Goal: Information Seeking & Learning: Learn about a topic

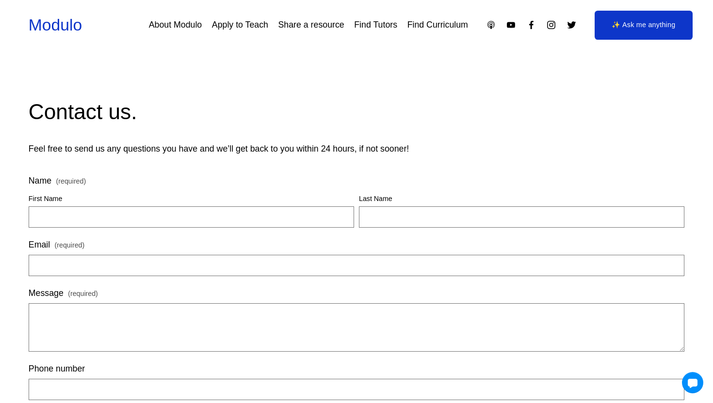
click at [182, 29] on link "About Modulo" at bounding box center [175, 24] width 53 height 17
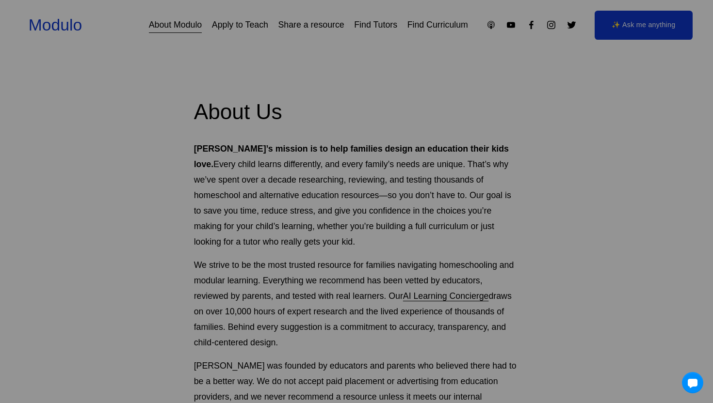
click at [82, 27] on div at bounding box center [356, 201] width 713 height 403
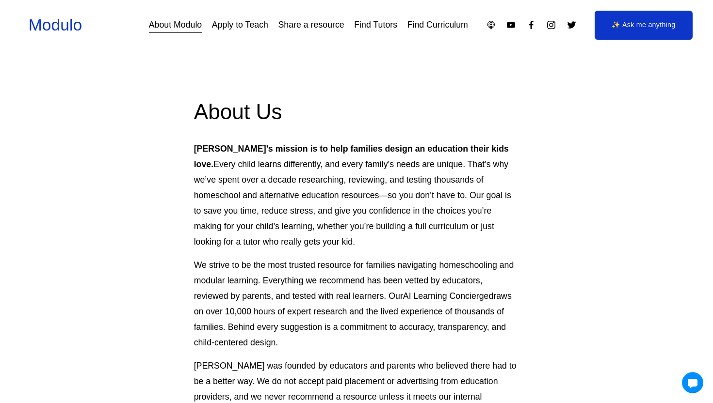
click at [77, 23] on link "Modulo" at bounding box center [55, 25] width 53 height 18
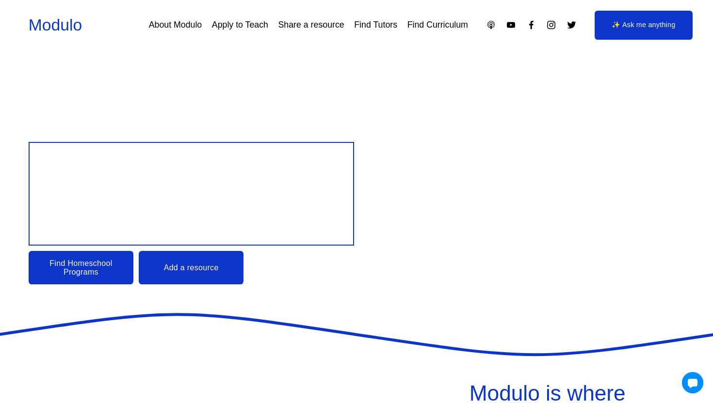
scroll to position [4, 0]
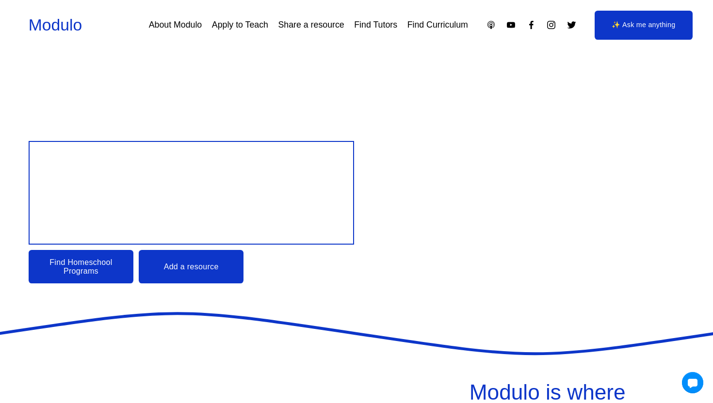
click at [87, 269] on link "Find Homeschool Programs" at bounding box center [81, 266] width 105 height 33
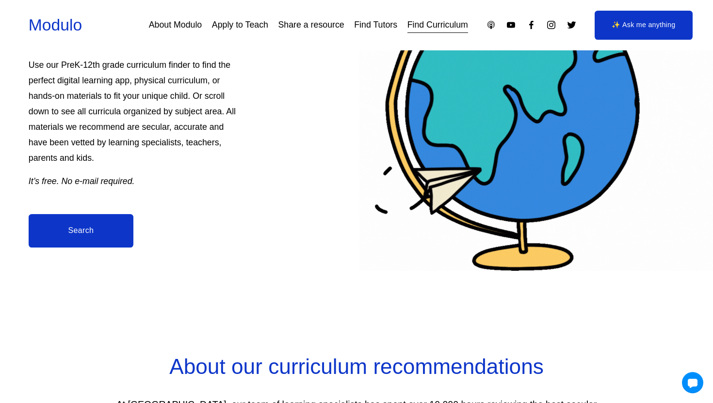
scroll to position [425, 0]
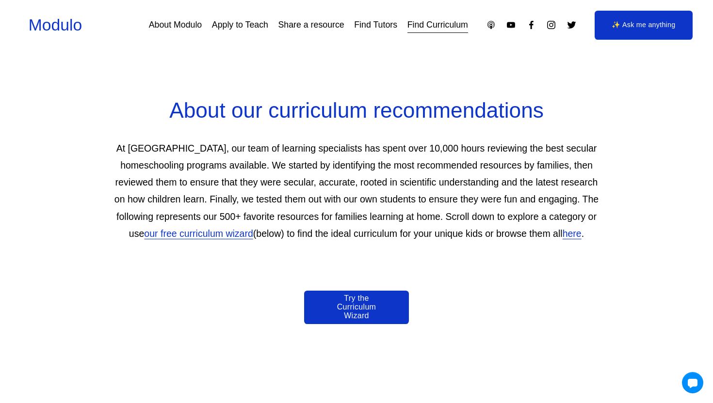
click at [235, 168] on p "At Modulo, our team of learning specialists has spent over 10,000 hours reviewi…" at bounding box center [356, 191] width 491 height 102
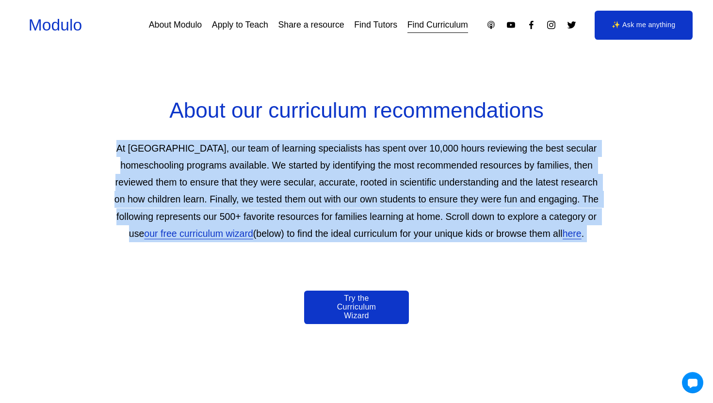
click at [235, 168] on p "At Modulo, our team of learning specialists has spent over 10,000 hours reviewi…" at bounding box center [356, 191] width 491 height 102
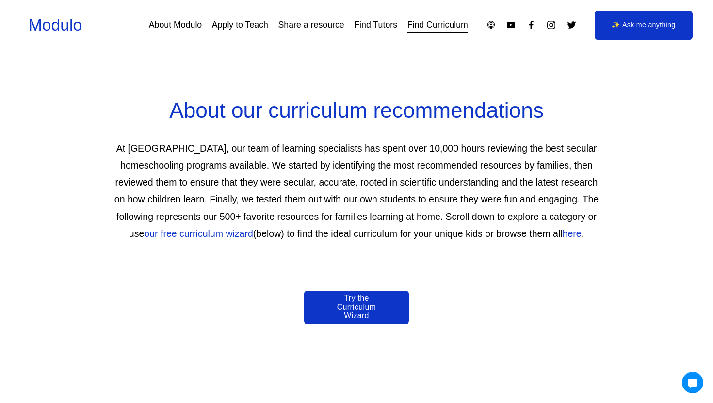
click at [241, 168] on p "At Modulo, our team of learning specialists has spent over 10,000 hours reviewi…" at bounding box center [356, 191] width 491 height 102
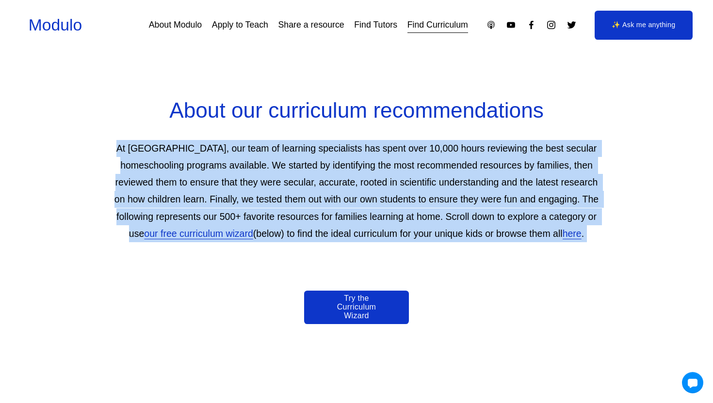
click at [241, 168] on p "At Modulo, our team of learning specialists has spent over 10,000 hours reviewi…" at bounding box center [356, 191] width 491 height 102
click at [258, 185] on p "At Modulo, our team of learning specialists has spent over 10,000 hours reviewi…" at bounding box center [356, 191] width 491 height 102
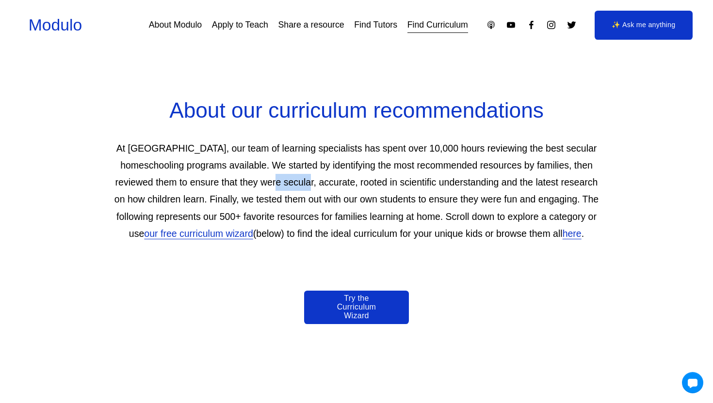
click at [258, 185] on p "At Modulo, our team of learning specialists has spent over 10,000 hours reviewi…" at bounding box center [356, 191] width 491 height 102
click at [289, 185] on p "At Modulo, our team of learning specialists has spent over 10,000 hours reviewi…" at bounding box center [356, 191] width 491 height 102
click at [331, 182] on p "At Modulo, our team of learning specialists has spent over 10,000 hours reviewi…" at bounding box center [356, 191] width 491 height 102
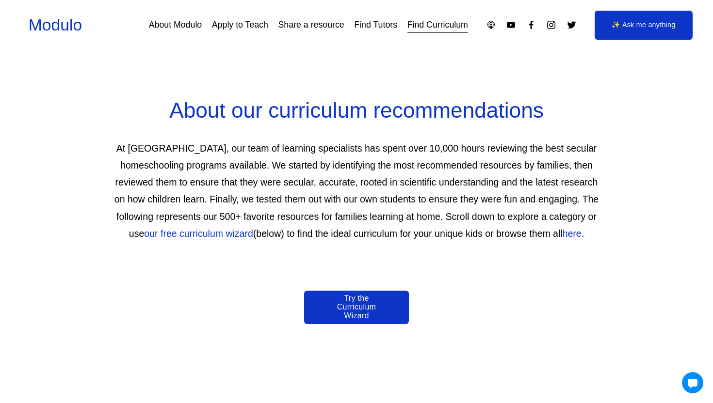
click at [327, 198] on p "At Modulo, our team of learning specialists has spent over 10,000 hours reviewi…" at bounding box center [356, 191] width 491 height 102
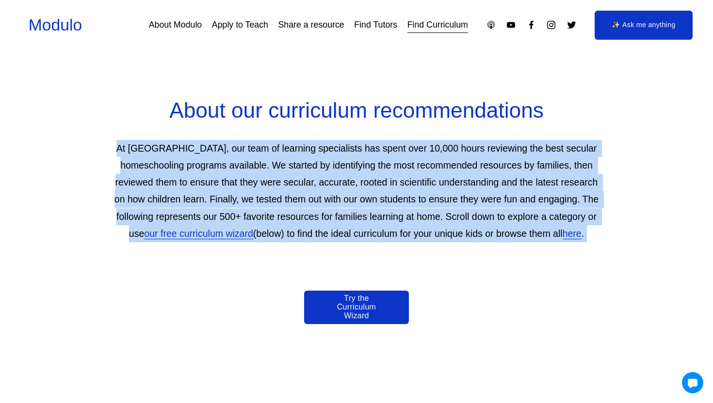
click at [327, 198] on p "At Modulo, our team of learning specialists has spent over 10,000 hours reviewi…" at bounding box center [356, 191] width 491 height 102
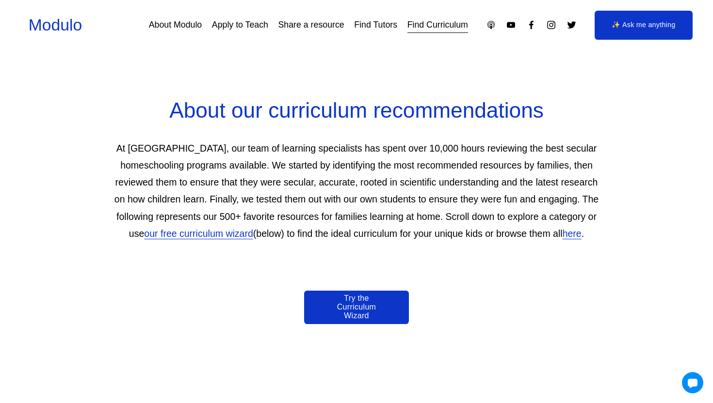
click at [331, 212] on p "At Modulo, our team of learning specialists has spent over 10,000 hours reviewi…" at bounding box center [356, 191] width 491 height 102
click at [331, 196] on p "At Modulo, our team of learning specialists has spent over 10,000 hours reviewi…" at bounding box center [356, 191] width 491 height 102
click at [333, 211] on p "At Modulo, our team of learning specialists has spent over 10,000 hours reviewi…" at bounding box center [356, 191] width 491 height 102
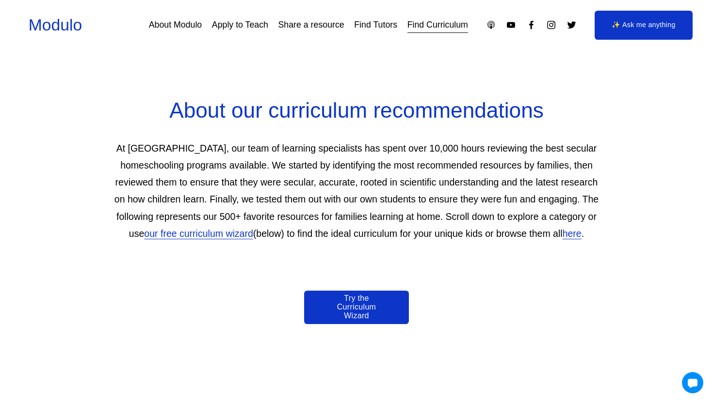
click at [216, 235] on link "our free curriculum wizard" at bounding box center [198, 233] width 109 height 11
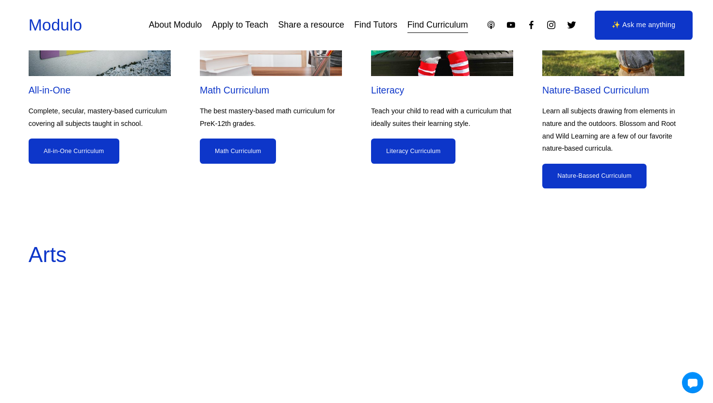
scroll to position [1137, 0]
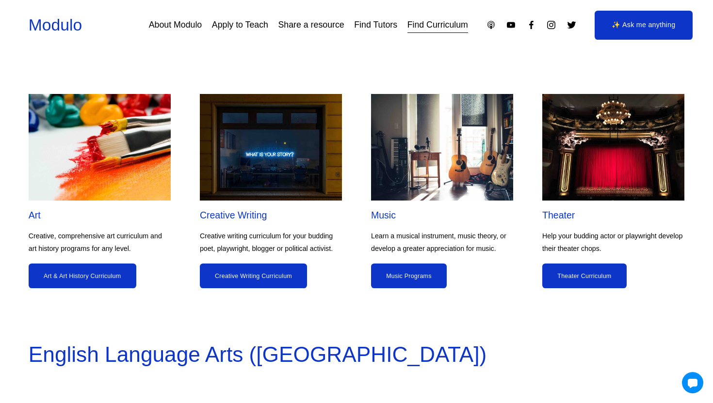
click at [49, 48] on div "Skip to Content Modulo About Modulo Apply to Teach Share a resource Find Tutors" at bounding box center [356, 25] width 713 height 50
click at [47, 36] on div "Modulo" at bounding box center [55, 25] width 53 height 23
click at [52, 31] on link "Modulo" at bounding box center [55, 25] width 53 height 18
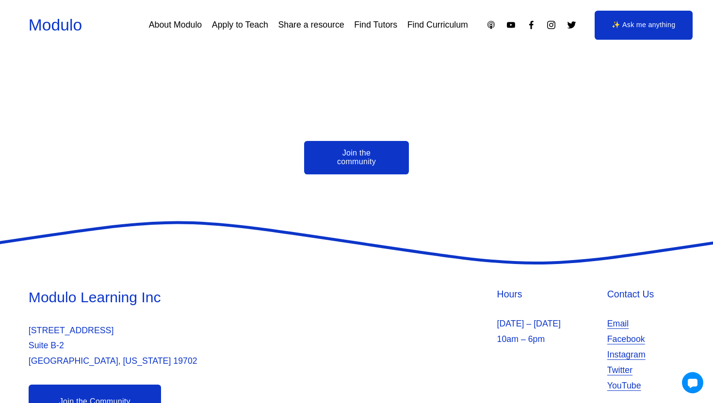
scroll to position [2205, 0]
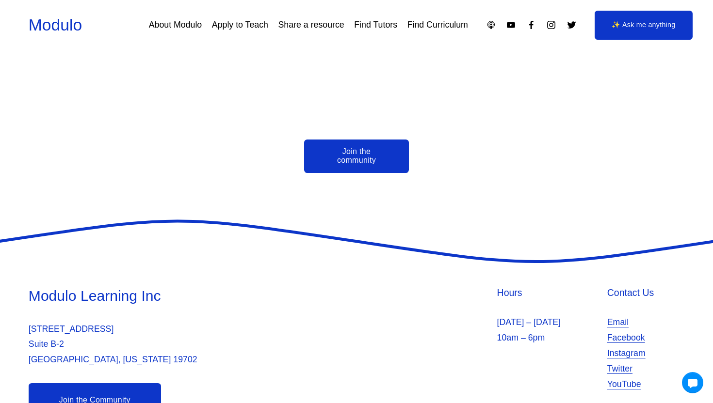
click at [616, 315] on link "Email" at bounding box center [617, 323] width 21 height 16
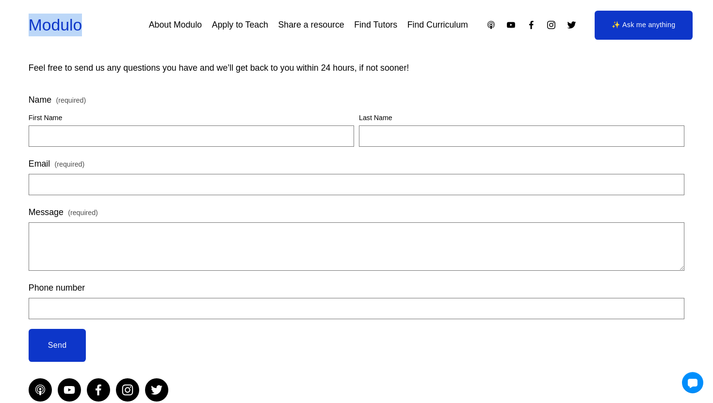
scroll to position [83, 0]
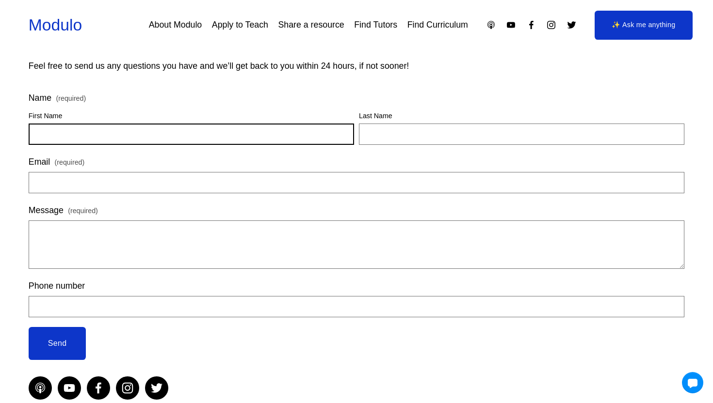
click at [127, 125] on input "First Name" at bounding box center [191, 134] width 325 height 21
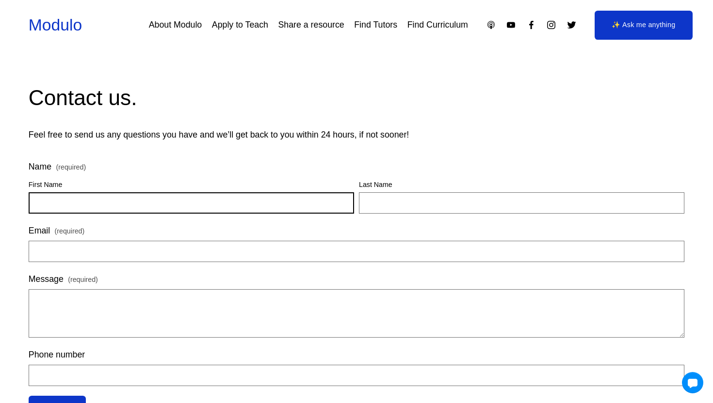
scroll to position [6, 0]
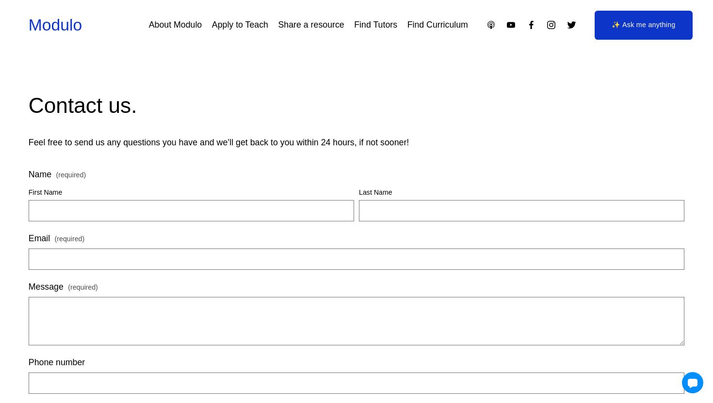
click at [127, 125] on div "Contact us. Feel free to send us any questions you have and we’ll get back to y…" at bounding box center [356, 121] width 655 height 59
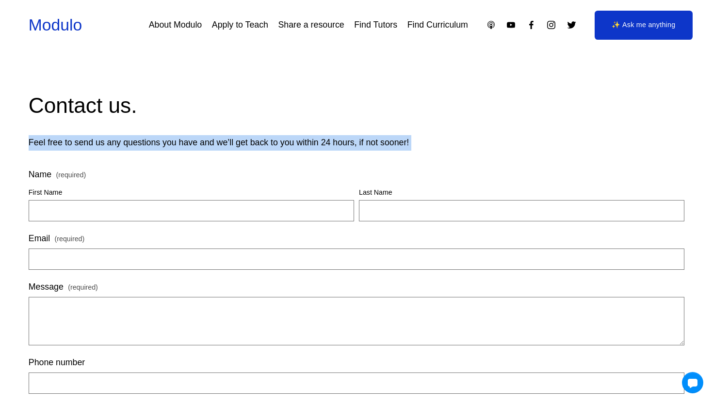
click at [127, 125] on div "Contact us. Feel free to send us any questions you have and we’ll get back to y…" at bounding box center [356, 121] width 655 height 59
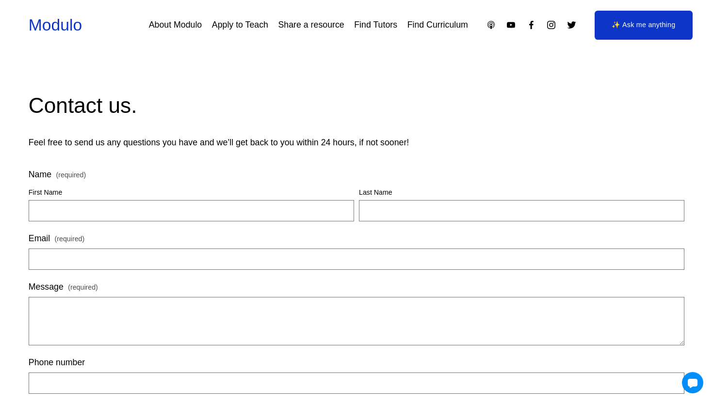
click at [108, 129] on div "Contact us. Feel free to send us any questions you have and we’ll get back to y…" at bounding box center [356, 121] width 655 height 59
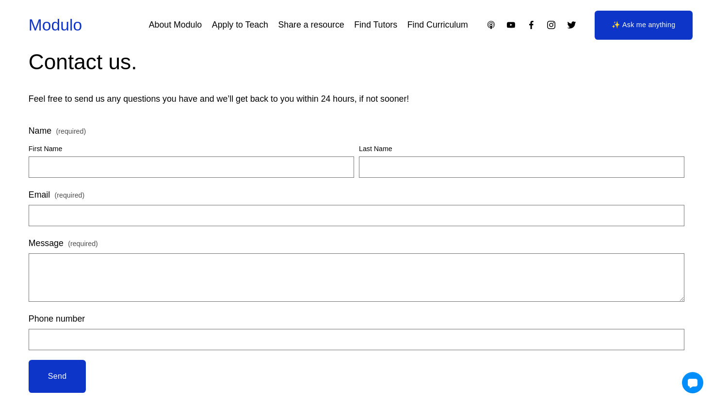
scroll to position [179, 0]
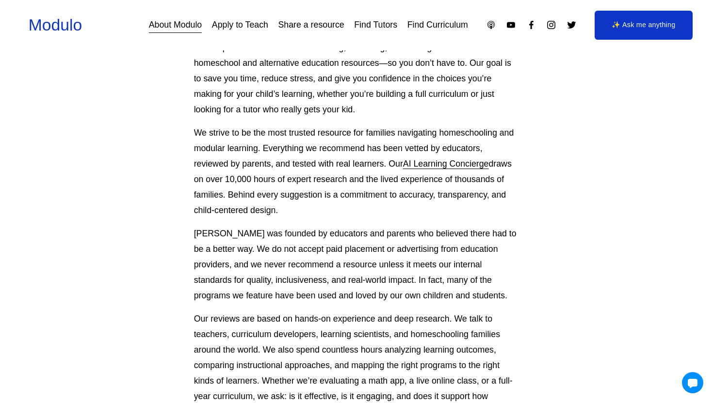
scroll to position [133, 0]
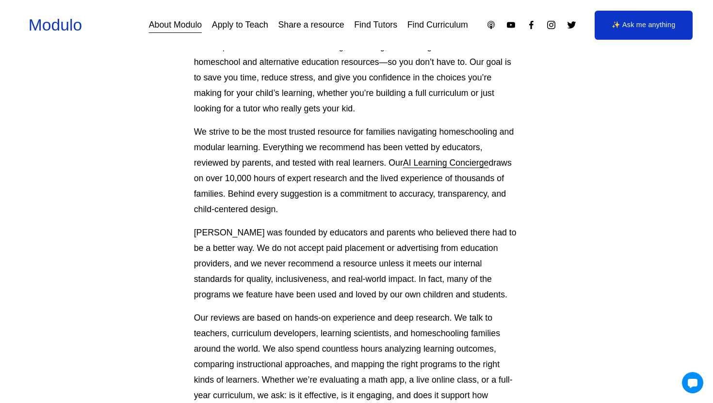
drag, startPoint x: 175, startPoint y: 135, endPoint x: 286, endPoint y: 215, distance: 136.8
click at [286, 215] on div "About Us Modulo’s mission is to help families design an education their kids lo…" at bounding box center [356, 312] width 713 height 694
click at [286, 215] on p "We strive to be the most trusted resource for families navigating homeschooling…" at bounding box center [356, 171] width 325 height 93
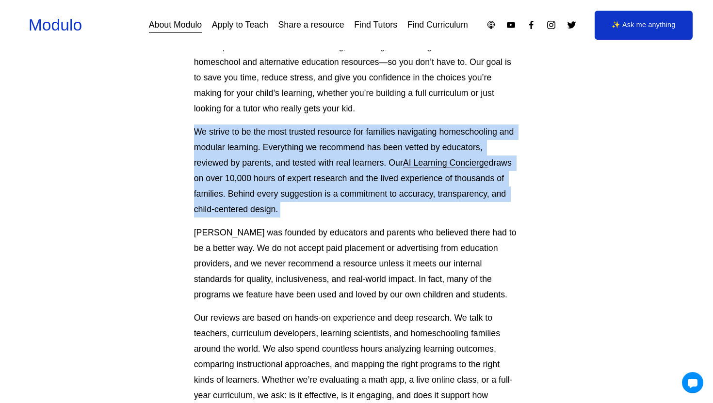
drag, startPoint x: 286, startPoint y: 215, endPoint x: 191, endPoint y: 135, distance: 124.6
click at [191, 135] on div "About Us Modulo’s mission is to help families design an education their kids lo…" at bounding box center [356, 312] width 713 height 694
drag, startPoint x: 191, startPoint y: 135, endPoint x: 268, endPoint y: 209, distance: 107.3
click at [268, 209] on div "About Us Modulo’s mission is to help families design an education their kids lo…" at bounding box center [356, 312] width 713 height 694
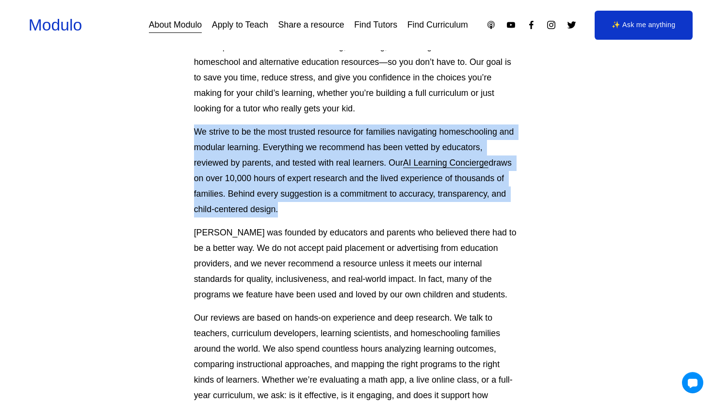
click at [268, 209] on p "We strive to be the most trusted resource for families navigating homeschooling…" at bounding box center [356, 171] width 325 height 93
drag, startPoint x: 268, startPoint y: 209, endPoint x: 169, endPoint y: 129, distance: 127.2
click at [169, 129] on div "About Us Modulo’s mission is to help families design an education their kids lo…" at bounding box center [356, 312] width 713 height 694
drag, startPoint x: 169, startPoint y: 129, endPoint x: 305, endPoint y: 213, distance: 159.7
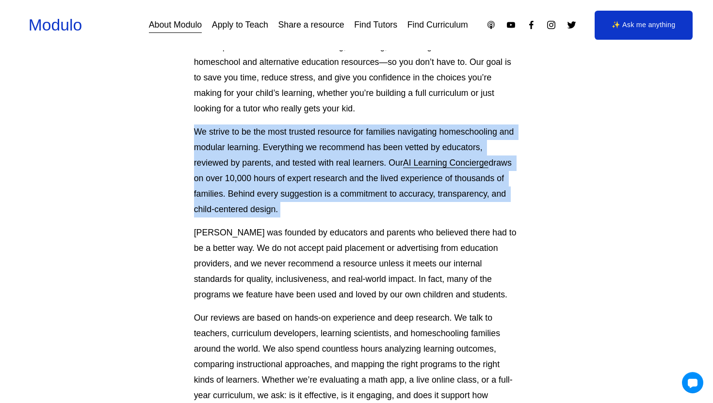
click at [305, 213] on div "About Us Modulo’s mission is to help families design an education their kids lo…" at bounding box center [356, 312] width 713 height 694
click at [305, 213] on p "We strive to be the most trusted resource for families navigating homeschooling…" at bounding box center [356, 171] width 325 height 93
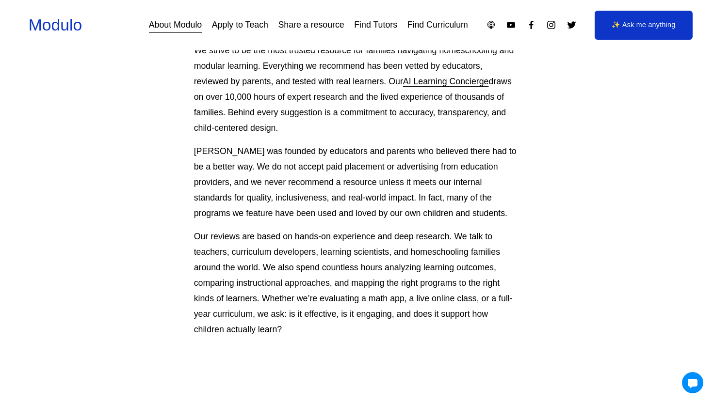
scroll to position [219, 0]
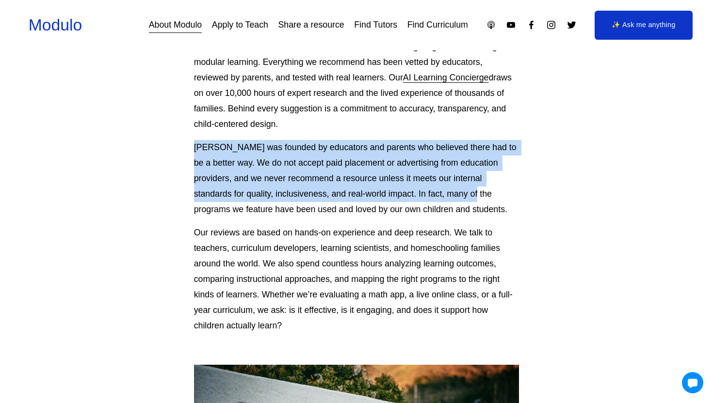
drag, startPoint x: 340, startPoint y: 132, endPoint x: 420, endPoint y: 199, distance: 104.3
click at [421, 199] on div "About Us Modulo’s mission is to help families design an education their kids lo…" at bounding box center [356, 106] width 325 height 454
click at [420, 199] on p "Modulo was founded by educators and parents who believed there had to be a bett…" at bounding box center [356, 179] width 325 height 78
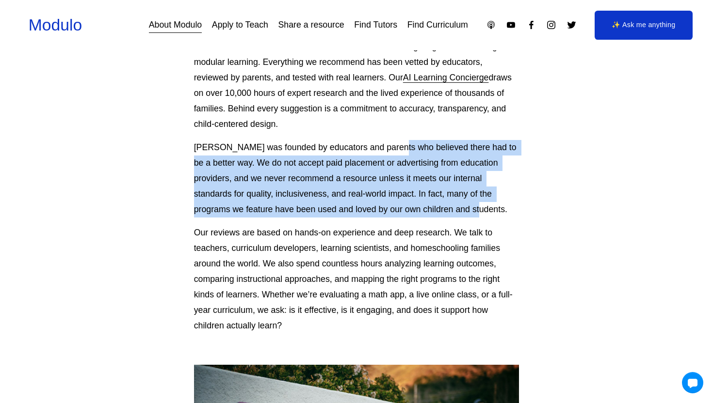
drag, startPoint x: 420, startPoint y: 210, endPoint x: 393, endPoint y: 142, distance: 74.0
click at [393, 142] on p "Modulo was founded by educators and parents who believed there had to be a bett…" at bounding box center [356, 179] width 325 height 78
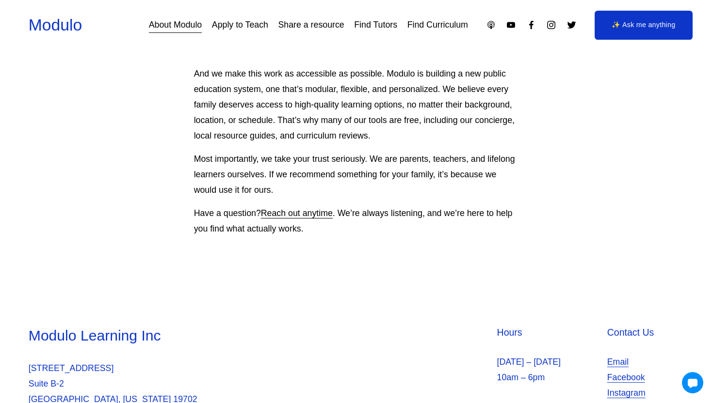
scroll to position [797, 0]
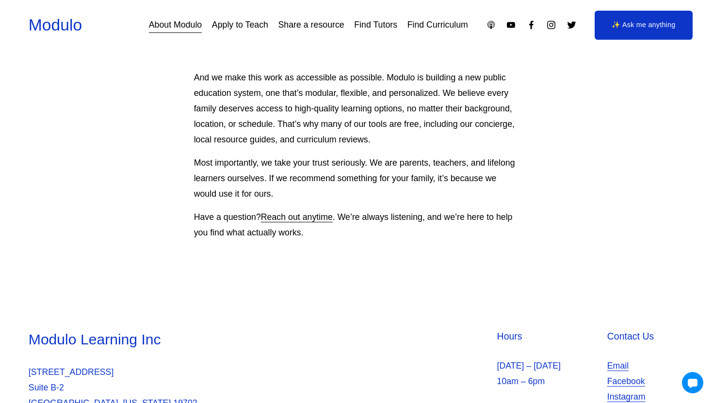
click at [274, 127] on p "And we make this work as accessible as possible. Modulo is building a new publi…" at bounding box center [356, 109] width 325 height 78
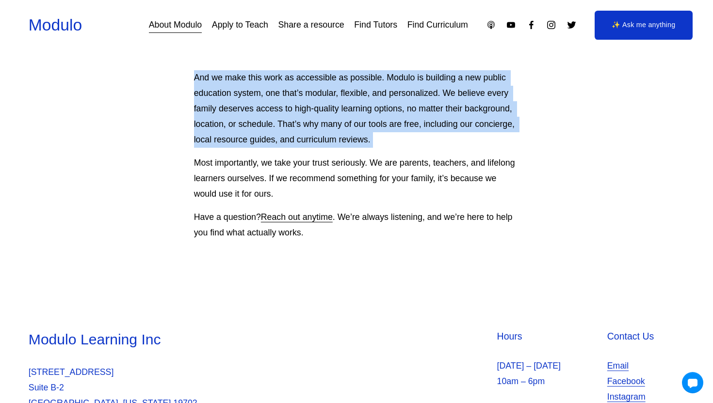
click at [234, 93] on p "And we make this work as accessible as possible. Modulo is building a new publi…" at bounding box center [356, 109] width 325 height 78
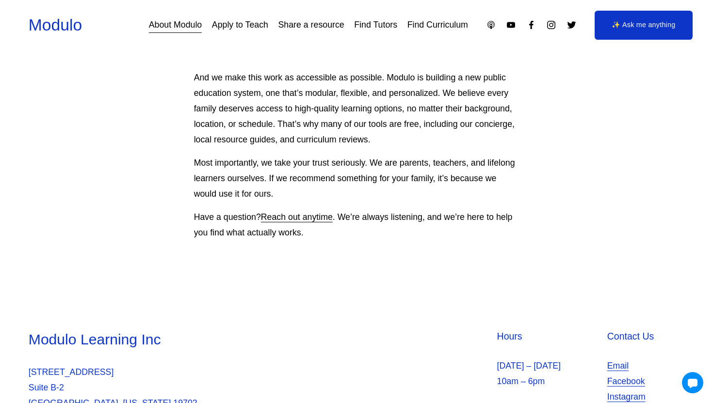
click at [234, 93] on p "And we make this work as accessible as possible. Modulo is building a new publi…" at bounding box center [356, 109] width 325 height 78
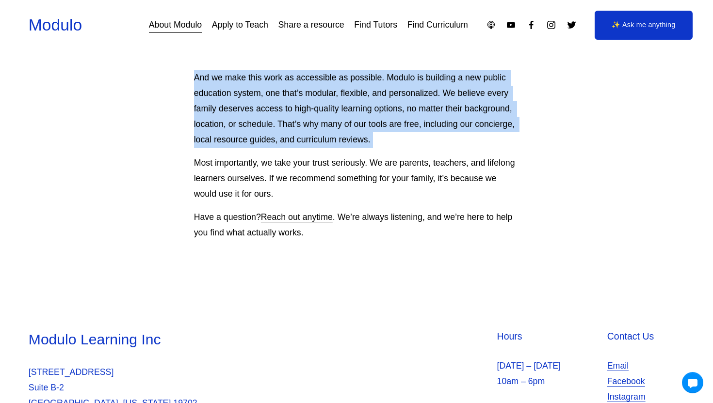
click at [269, 123] on p "And we make this work as accessible as possible. Modulo is building a new publi…" at bounding box center [356, 109] width 325 height 78
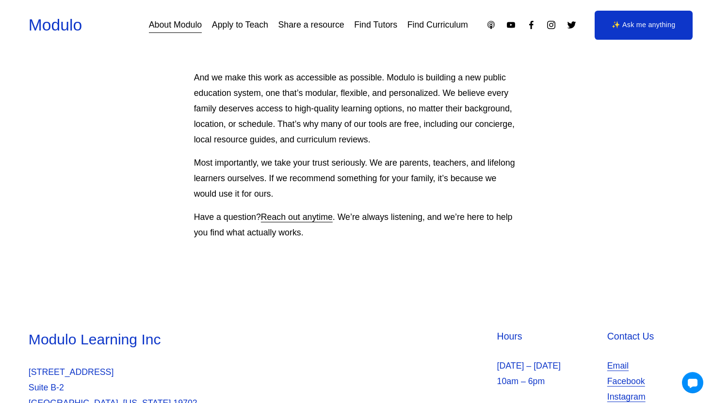
click at [269, 123] on p "And we make this work as accessible as possible. Modulo is building a new publi…" at bounding box center [356, 109] width 325 height 78
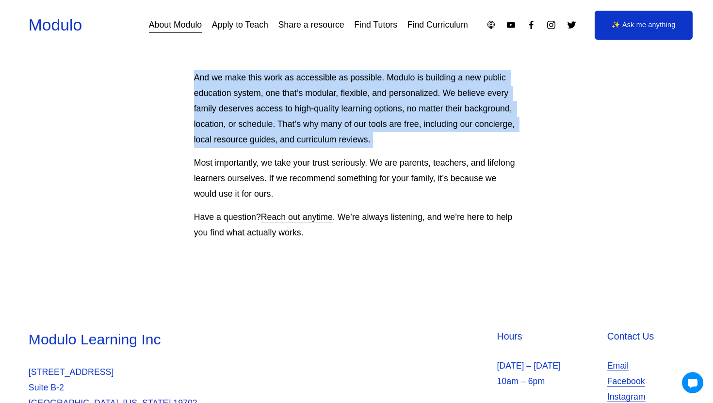
click at [245, 100] on p "And we make this work as accessible as possible. Modulo is building a new publi…" at bounding box center [356, 109] width 325 height 78
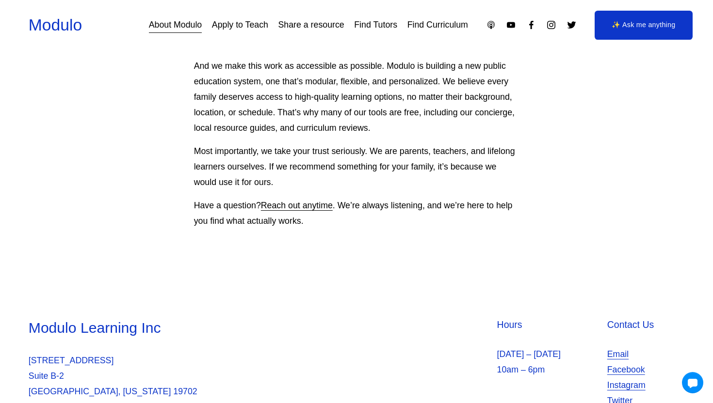
scroll to position [820, 0]
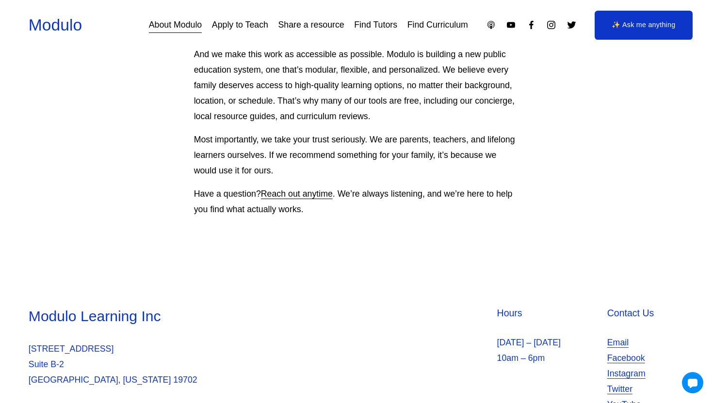
click at [225, 27] on link "Apply to Teach" at bounding box center [240, 24] width 56 height 17
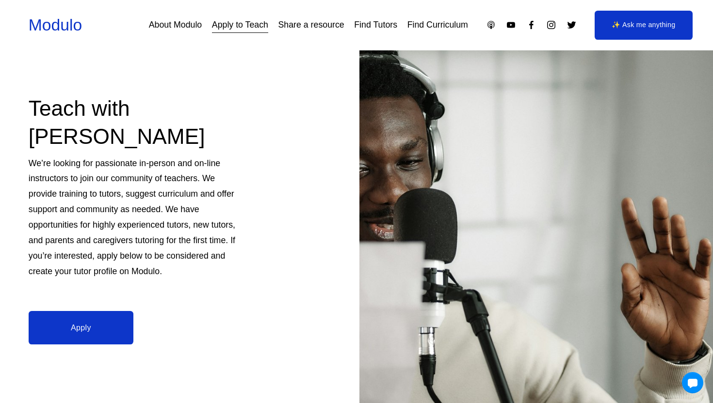
scroll to position [60, 0]
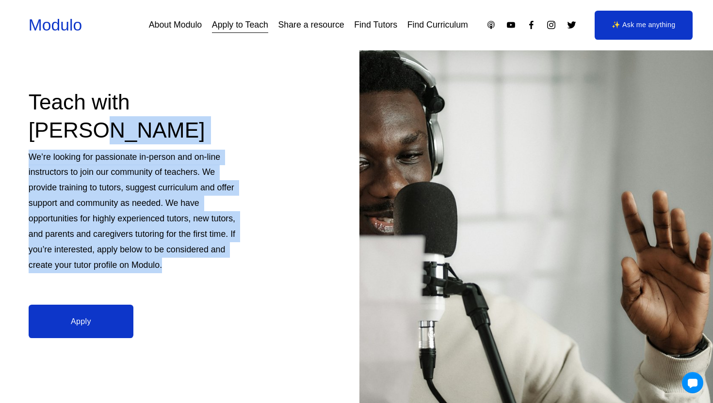
drag, startPoint x: 202, startPoint y: 258, endPoint x: 194, endPoint y: 139, distance: 120.0
click at [194, 139] on div "Teach with [PERSON_NAME] We’re looking for passionate in-person and on-line ins…" at bounding box center [356, 203] width 713 height 425
click at [194, 139] on div "Teach with [PERSON_NAME]" at bounding box center [136, 116] width 215 height 56
drag, startPoint x: 194, startPoint y: 139, endPoint x: 194, endPoint y: 271, distance: 132.3
click at [194, 269] on div "Teach with Modulo We’re looking for passionate in-person and on-line instructor…" at bounding box center [356, 203] width 713 height 425
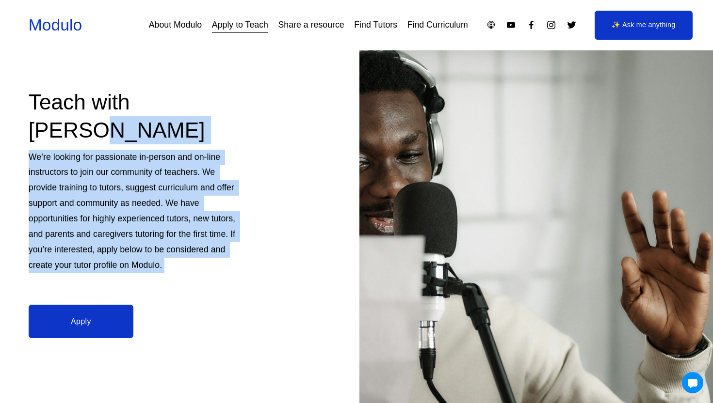
click at [194, 271] on div "We’re looking for passionate in-person and on-line instructors to join our comm…" at bounding box center [136, 215] width 215 height 130
drag, startPoint x: 194, startPoint y: 271, endPoint x: 193, endPoint y: 138, distance: 132.8
click at [193, 138] on div "Teach with Modulo We’re looking for passionate in-person and on-line instructor…" at bounding box center [356, 203] width 713 height 425
click at [193, 138] on div "Teach with Modulo" at bounding box center [136, 116] width 215 height 56
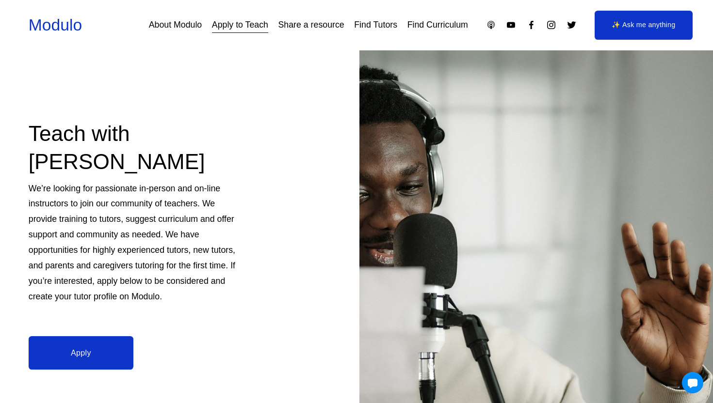
scroll to position [0, 0]
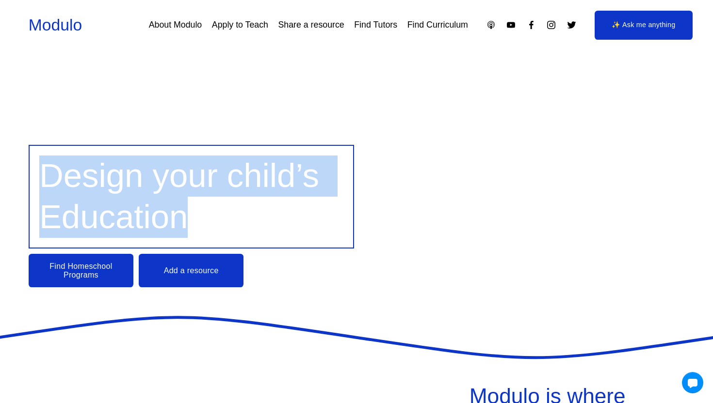
drag, startPoint x: 241, startPoint y: 136, endPoint x: 248, endPoint y: 217, distance: 80.7
click at [248, 216] on div "Design your child’s Education Find Homeschool Programs Add a resource" at bounding box center [356, 183] width 713 height 265
click at [248, 217] on h1 "Design your child’s Education" at bounding box center [190, 197] width 303 height 82
drag, startPoint x: 248, startPoint y: 217, endPoint x: 227, endPoint y: 143, distance: 76.6
click at [227, 144] on div "Design your child’s Education Find Homeschool Programs Add a resource" at bounding box center [356, 183] width 713 height 265
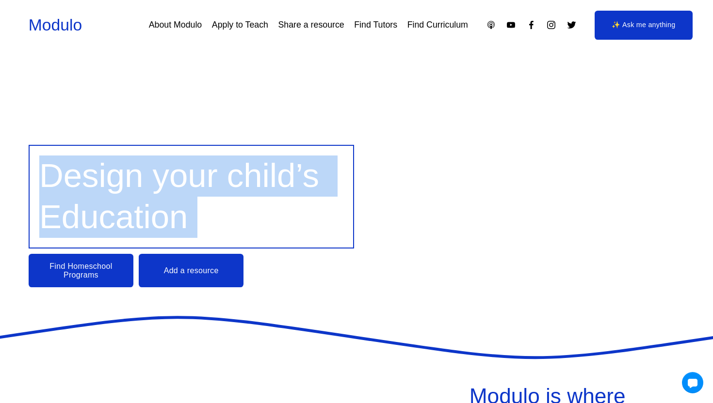
click at [227, 143] on div "Design your child’s Education Find Homeschool Programs Add a resource" at bounding box center [356, 183] width 713 height 265
drag, startPoint x: 227, startPoint y: 143, endPoint x: 242, endPoint y: 226, distance: 84.8
click at [242, 226] on div "Design your child’s Education Find Homeschool Programs Add a resource" at bounding box center [356, 183] width 713 height 265
click at [242, 226] on h1 "Design your child’s Education" at bounding box center [190, 197] width 303 height 82
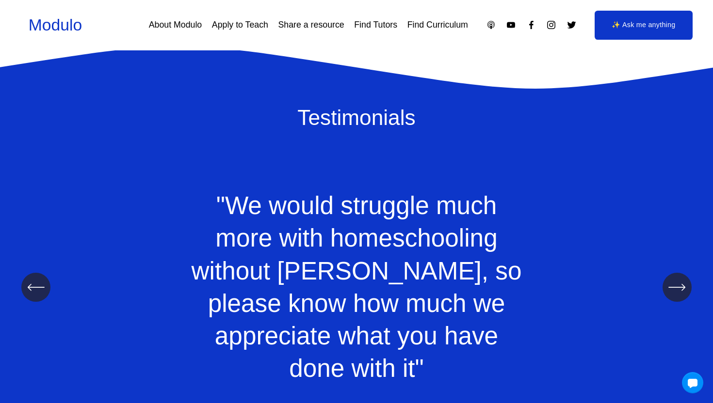
scroll to position [938, 0]
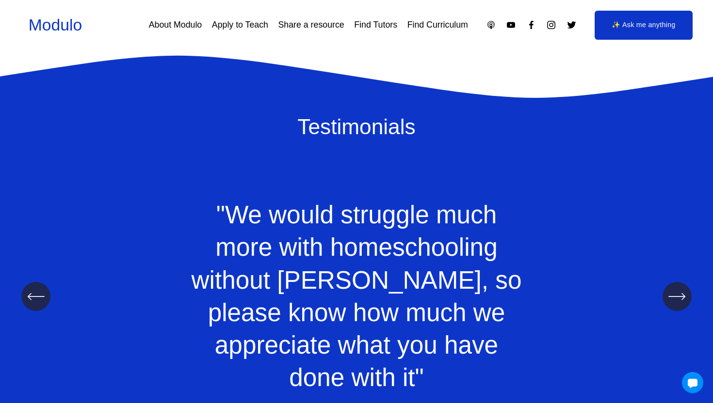
click at [677, 288] on icon "\a \a \a Next\a \a" at bounding box center [676, 296] width 17 height 17
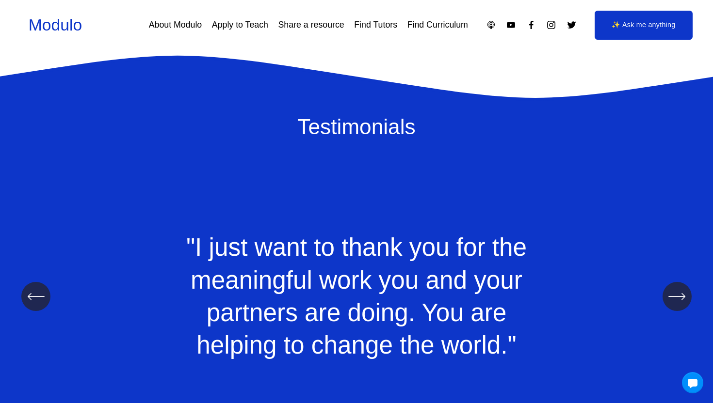
click at [677, 288] on icon "\a \a \a Next\a \a" at bounding box center [676, 296] width 17 height 17
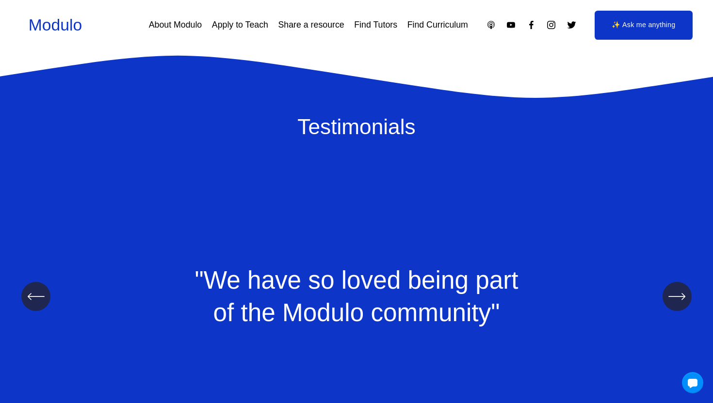
click at [677, 288] on icon "\a \a \a Next\a \a" at bounding box center [676, 296] width 17 height 17
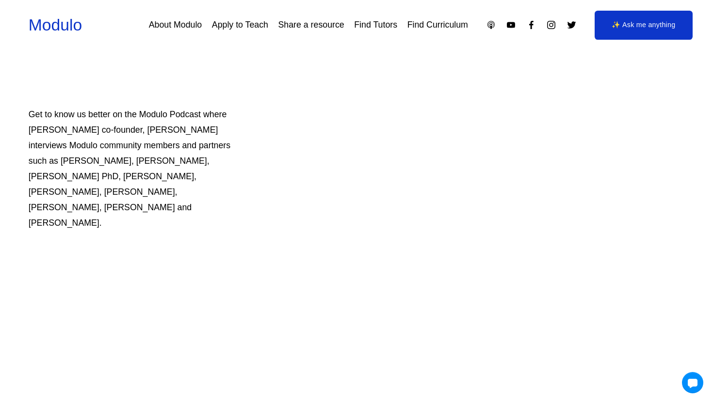
scroll to position [0, 0]
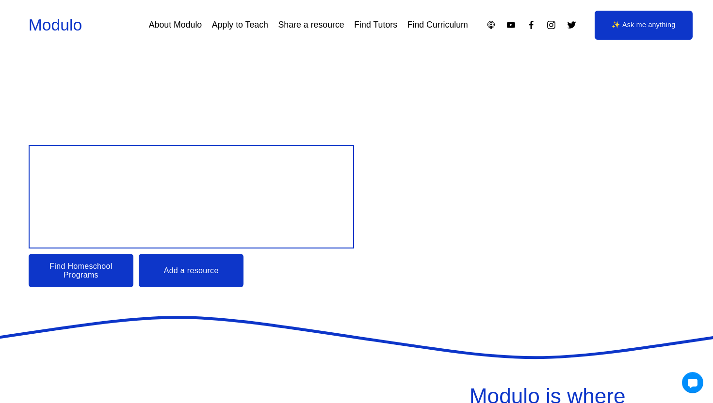
click at [440, 28] on link "Find Curriculum" at bounding box center [437, 24] width 61 height 17
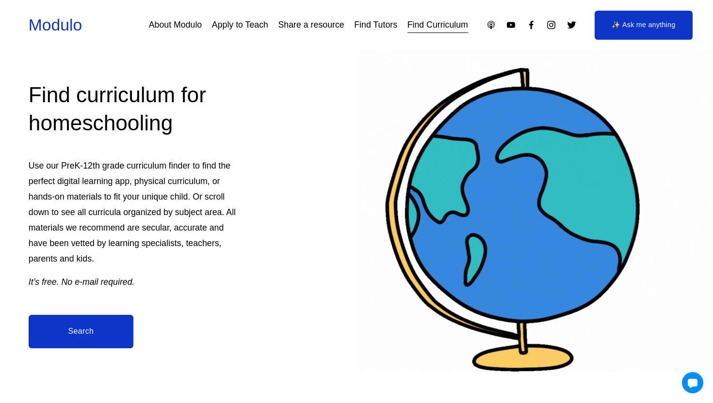
scroll to position [168, 0]
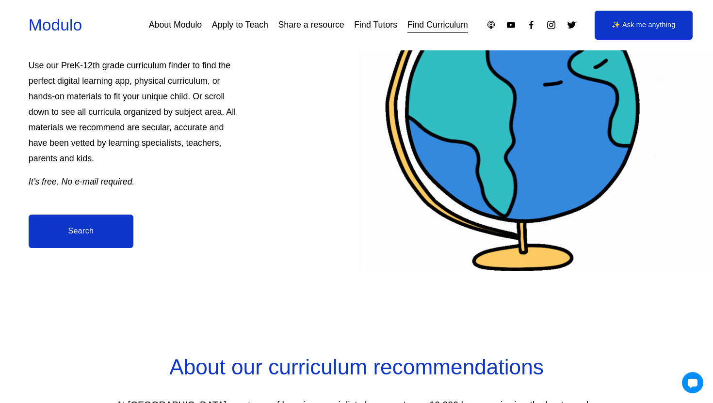
click at [53, 224] on link "Search" at bounding box center [81, 231] width 105 height 33
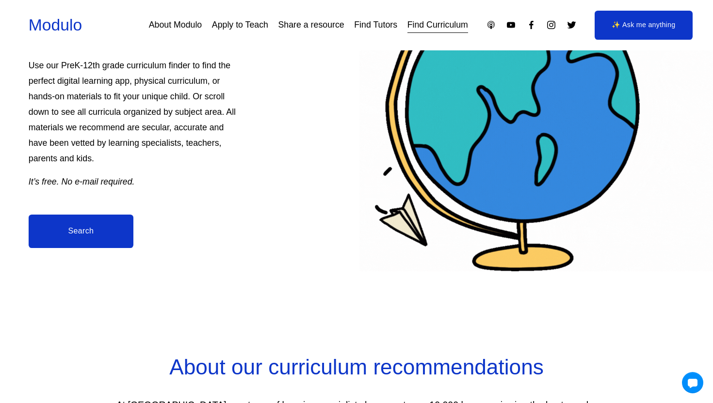
click at [85, 217] on link "Search" at bounding box center [81, 231] width 105 height 33
